Goal: Book appointment/travel/reservation

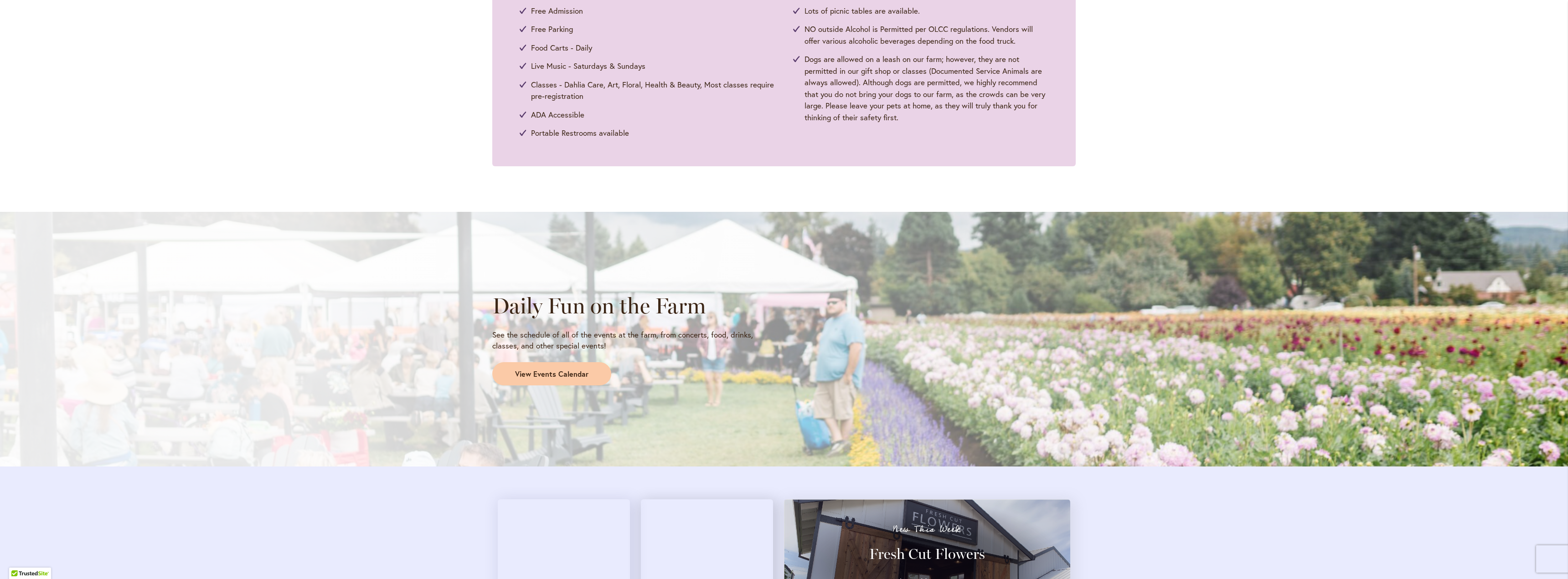
scroll to position [547, 0]
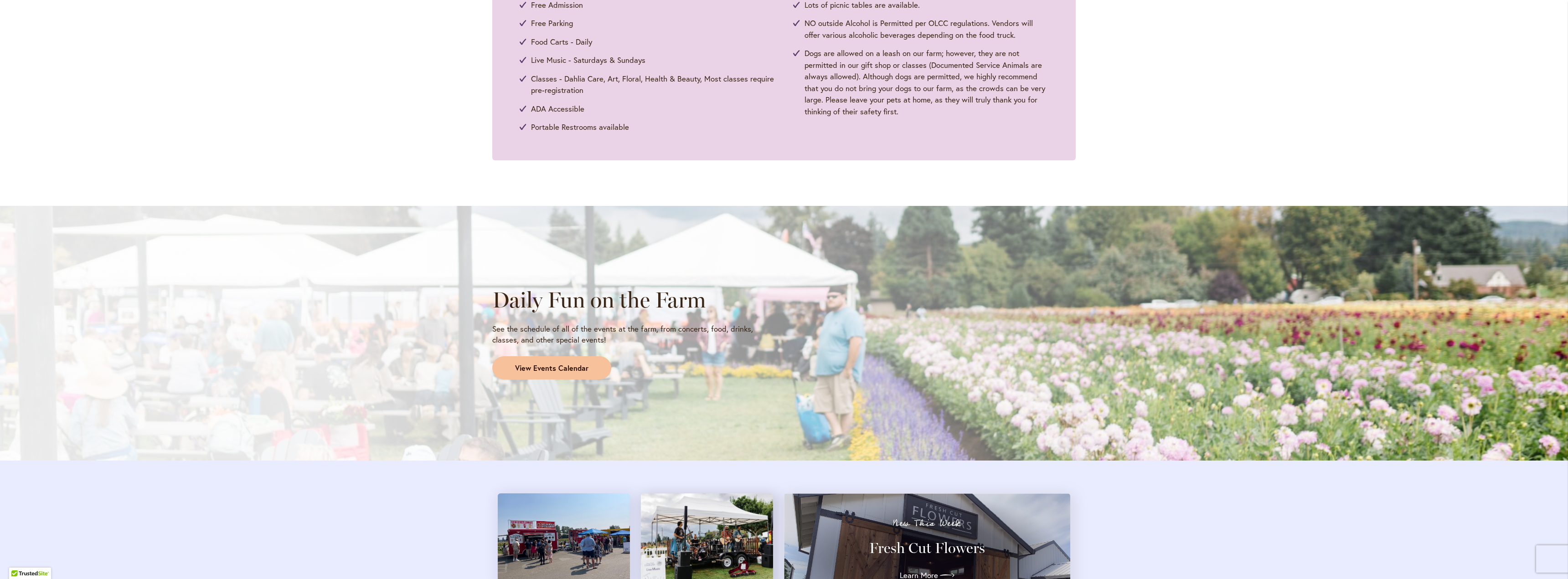
click at [569, 371] on span "View Events Calendar" at bounding box center [551, 368] width 74 height 10
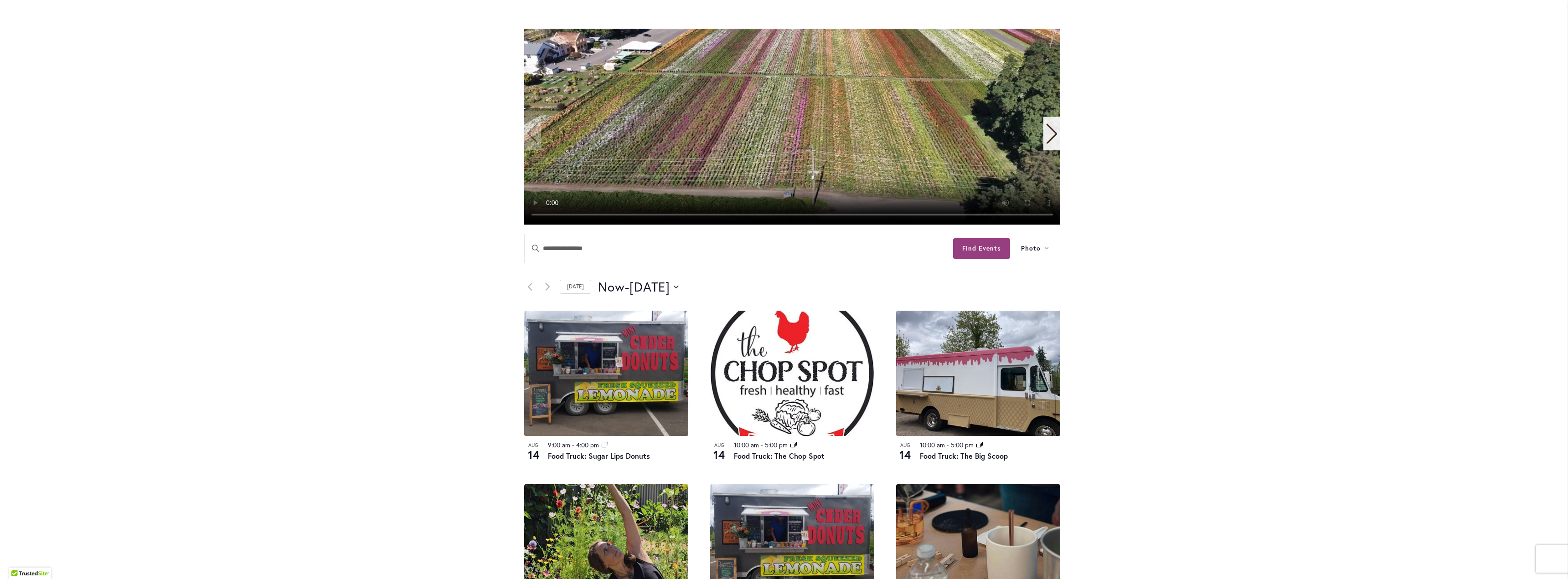
scroll to position [227, 0]
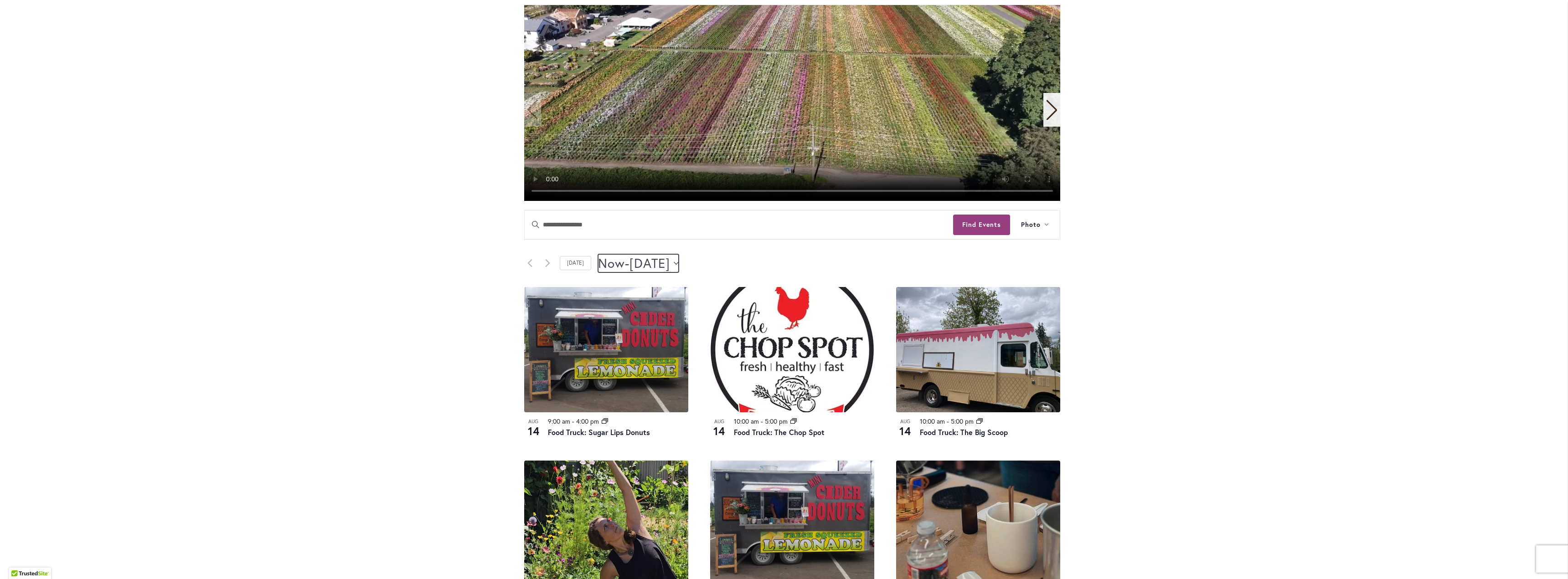
click at [662, 264] on span "August 16" at bounding box center [649, 263] width 41 height 18
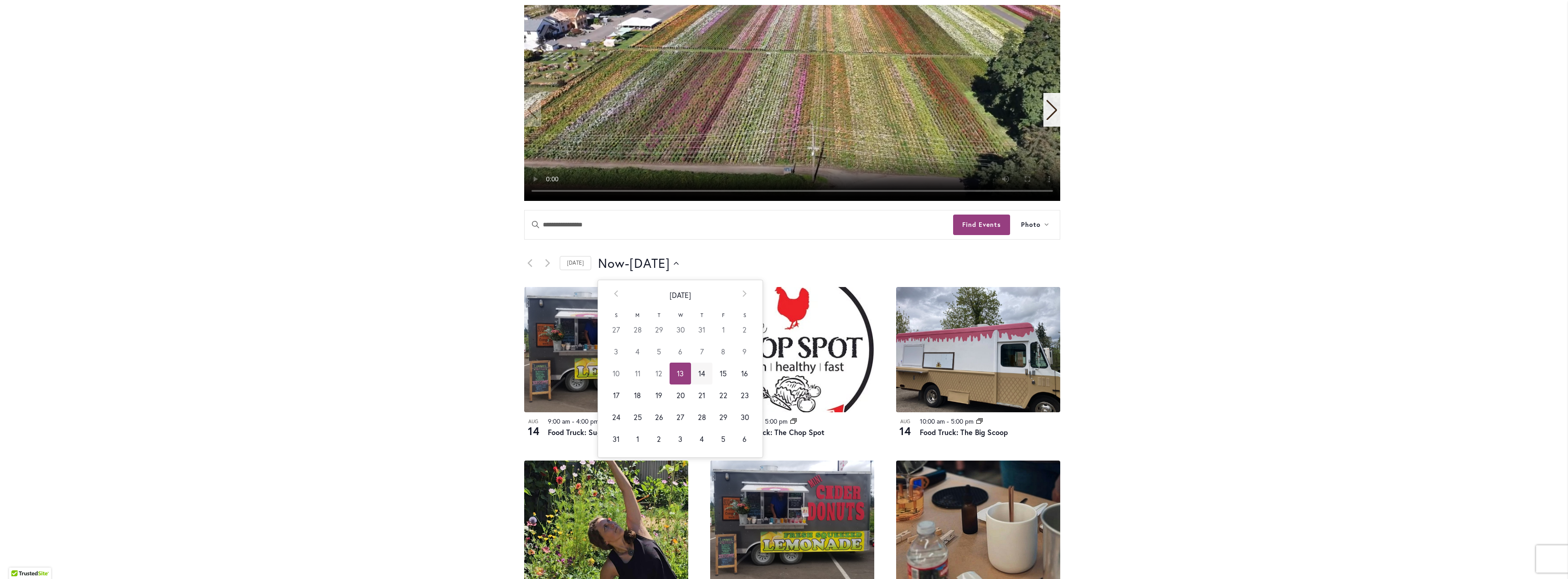
click at [694, 374] on td "14" at bounding box center [701, 373] width 21 height 22
type input "*********"
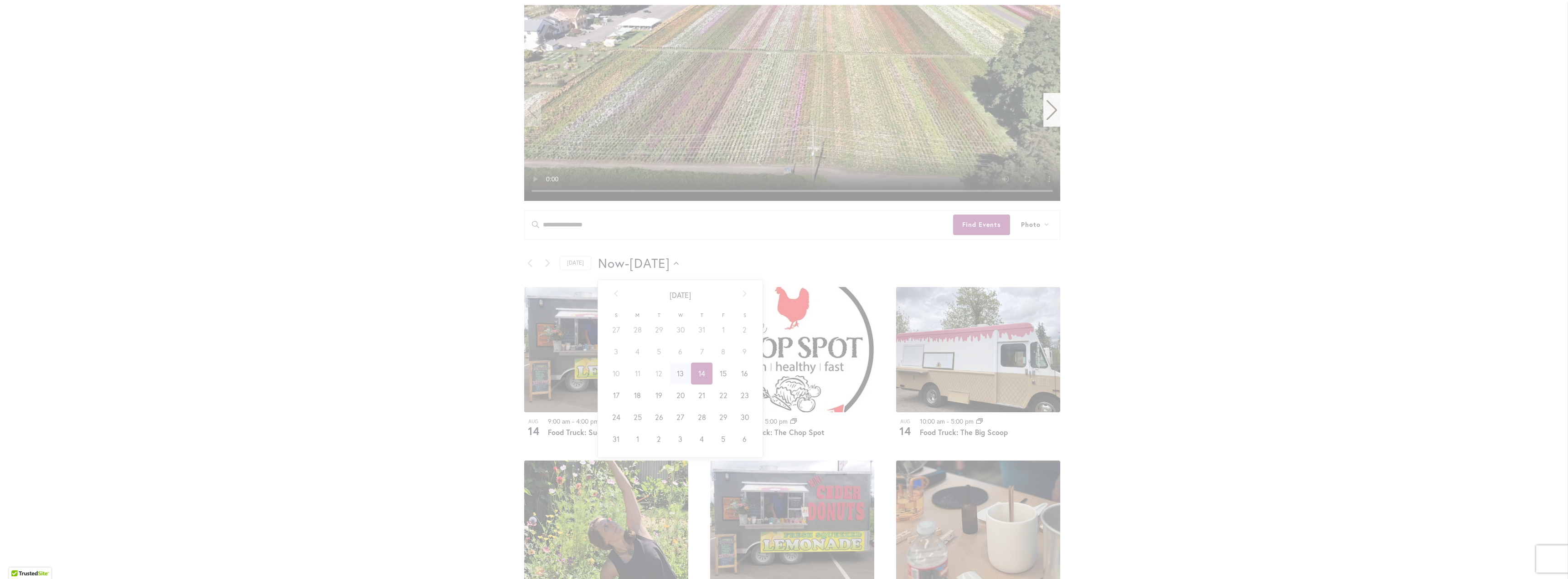
click at [475, 348] on div "Skip to Content Gift Shop & Office Open - Monday-Friday 9-4:30pm / Gift Shop Op…" at bounding box center [784, 493] width 1568 height 1388
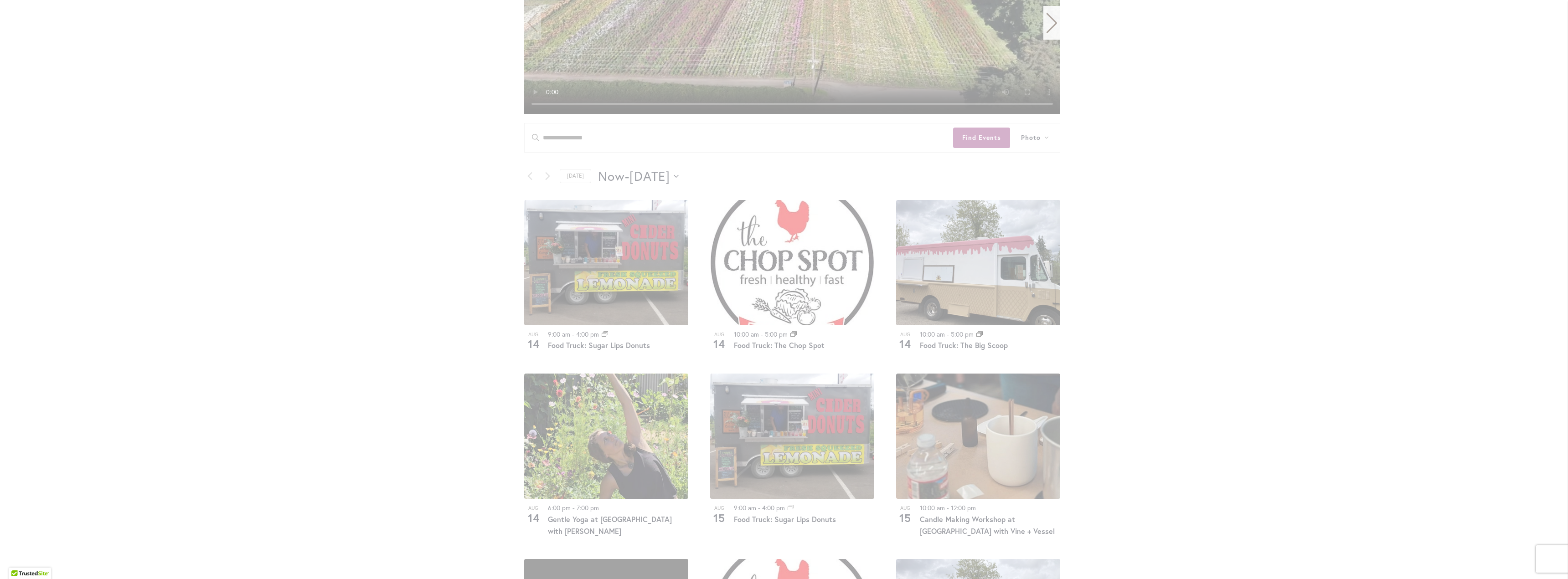
scroll to position [319, 0]
